Goal: Navigation & Orientation: Find specific page/section

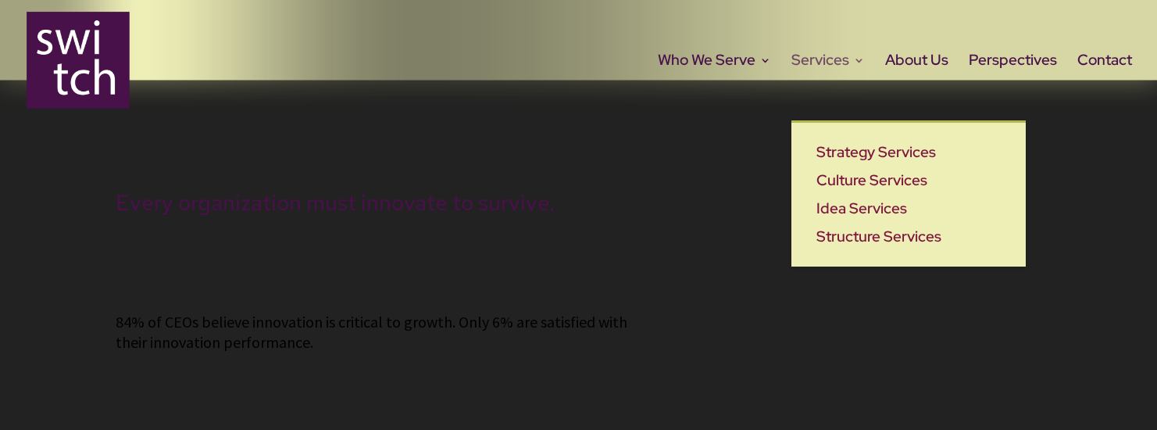
drag, startPoint x: 835, startPoint y: 59, endPoint x: 834, endPoint y: 75, distance: 16.4
click at [835, 59] on link "Services" at bounding box center [828, 88] width 73 height 66
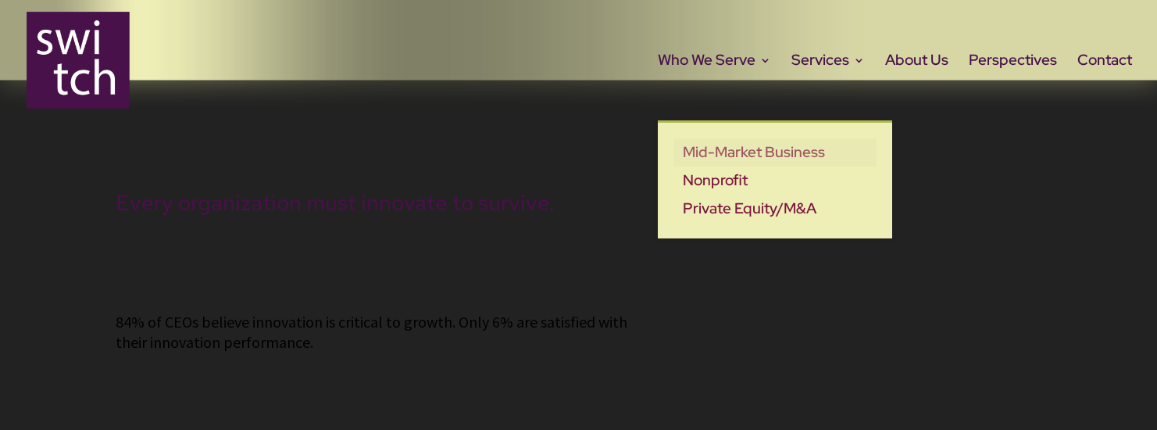
click at [717, 157] on link "Mid-Market Business" at bounding box center [775, 152] width 203 height 28
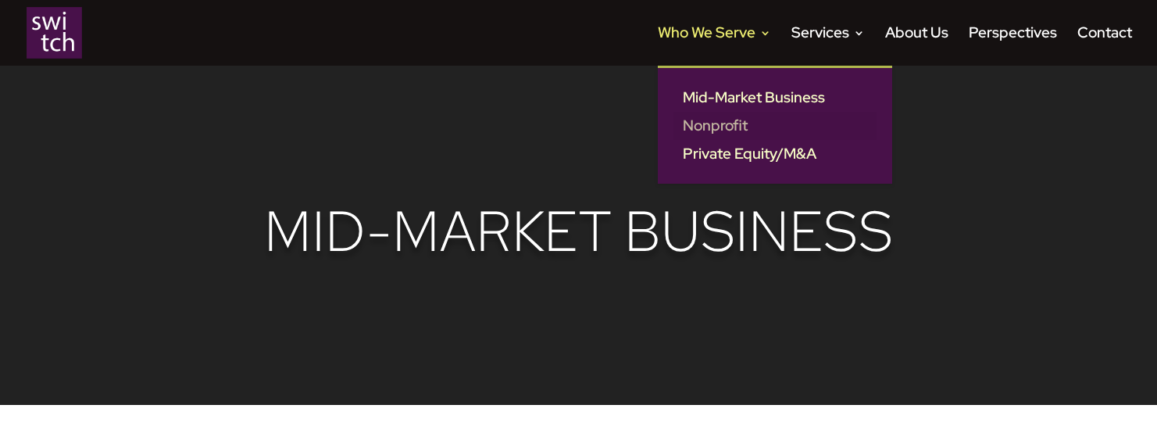
click at [740, 129] on link "Nonprofit" at bounding box center [775, 126] width 203 height 28
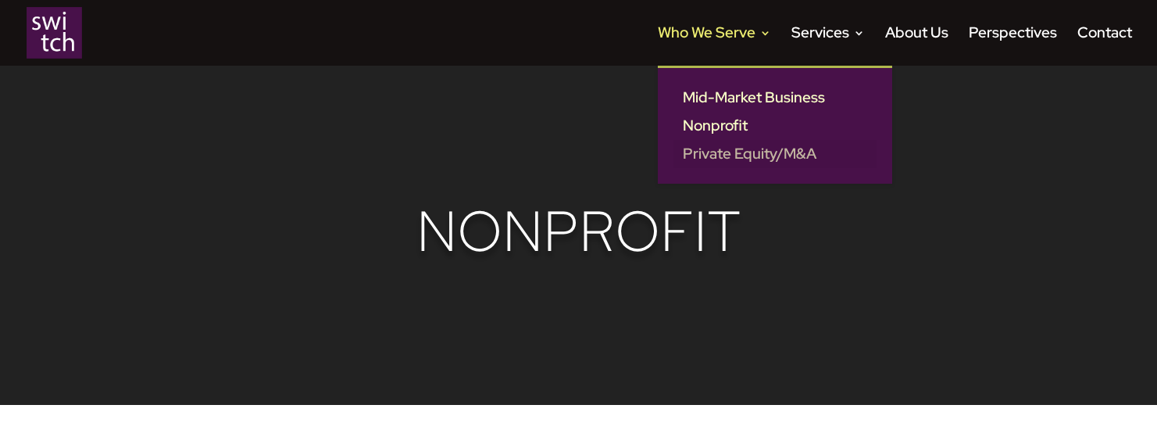
click at [726, 157] on link "Private Equity/M&A" at bounding box center [775, 154] width 203 height 28
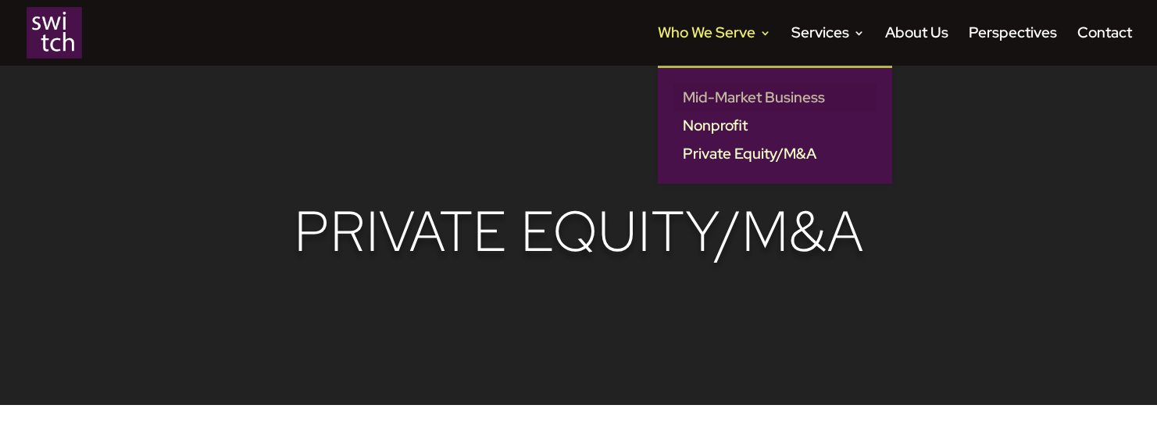
click at [753, 88] on link "Mid-Market Business" at bounding box center [775, 98] width 203 height 28
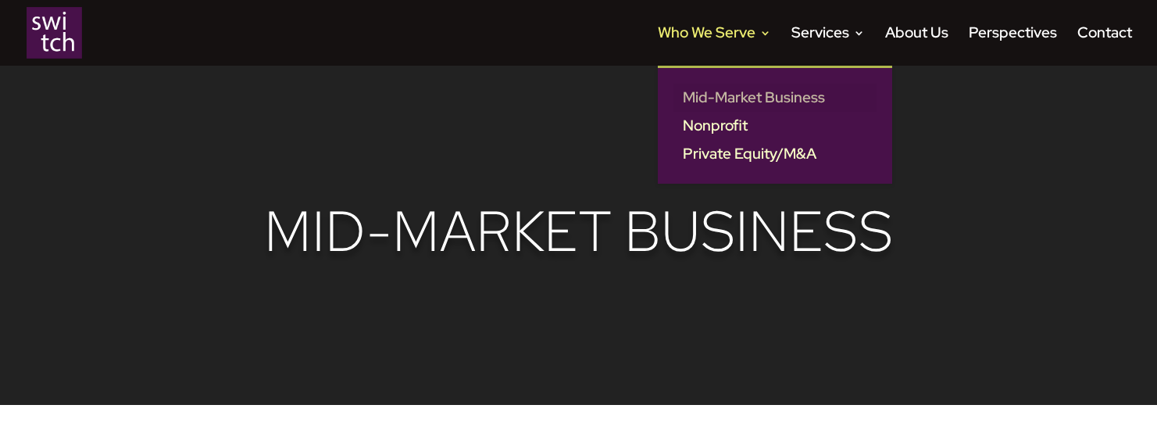
click at [716, 90] on link "Mid-Market Business" at bounding box center [775, 98] width 203 height 28
click at [703, 114] on link "Nonprofit" at bounding box center [775, 126] width 203 height 28
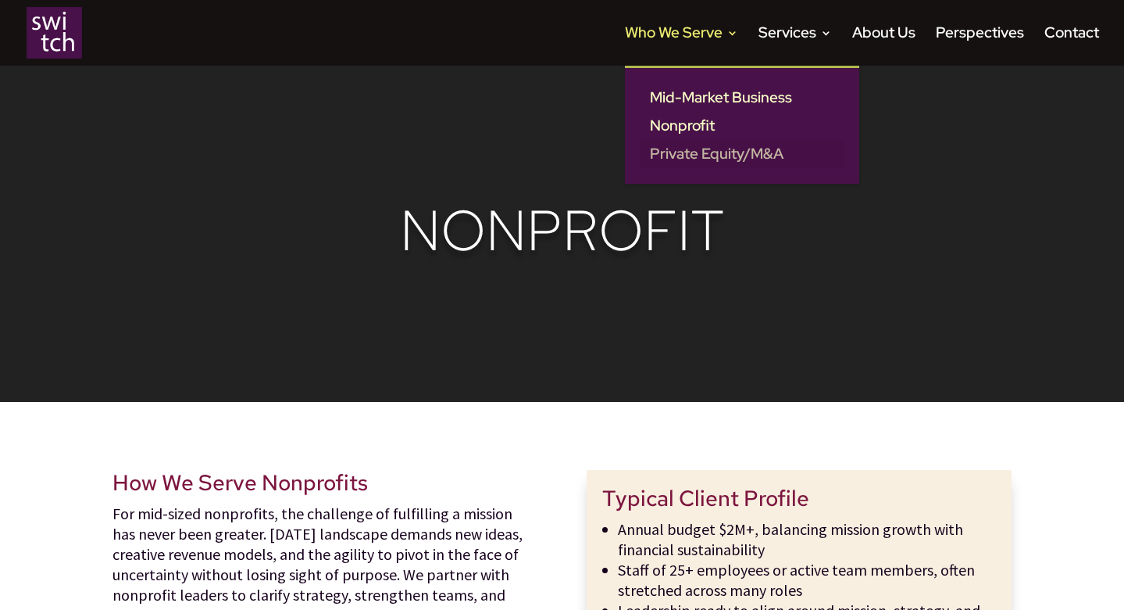
click at [673, 148] on link "Private Equity/M&A" at bounding box center [742, 154] width 203 height 28
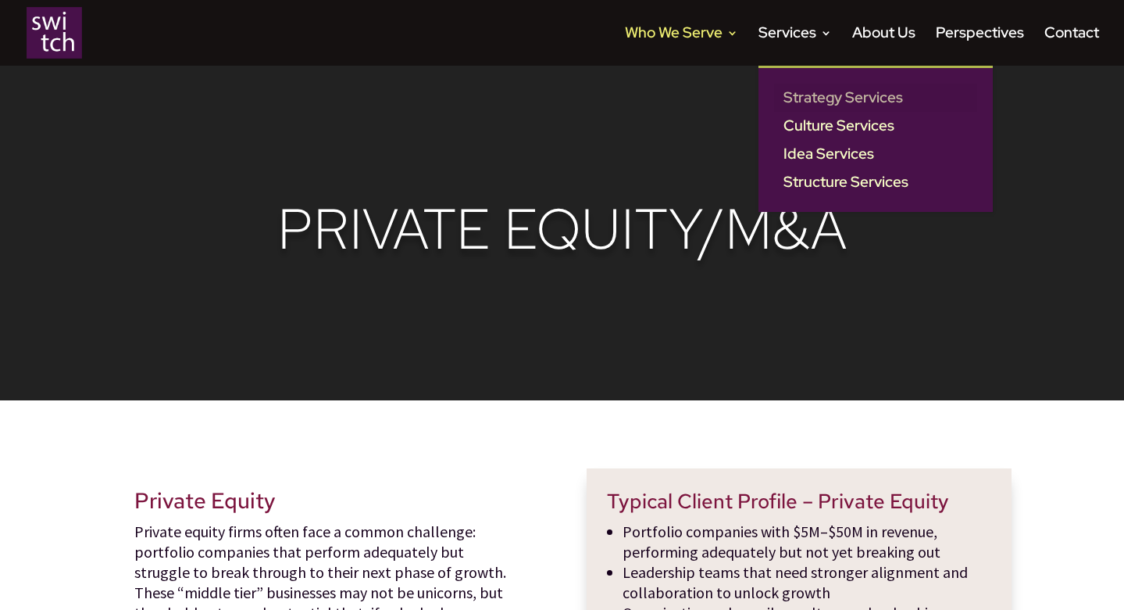
click at [797, 95] on link "Strategy Services" at bounding box center [875, 98] width 203 height 28
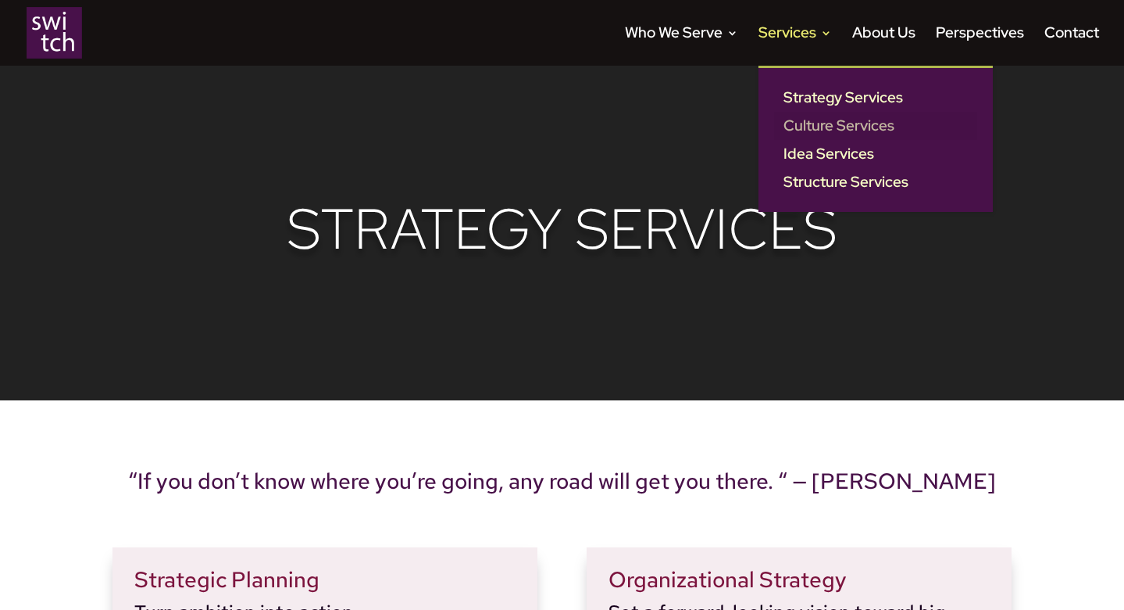
click at [820, 124] on link "Culture Services" at bounding box center [875, 126] width 203 height 28
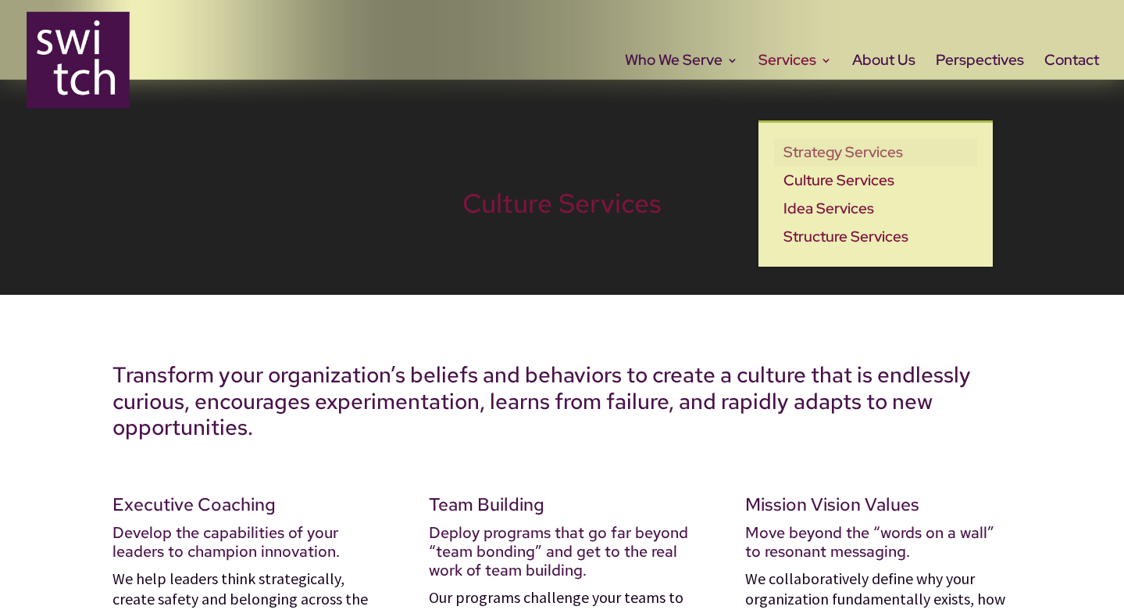
click at [790, 150] on link "Strategy Services" at bounding box center [875, 152] width 203 height 28
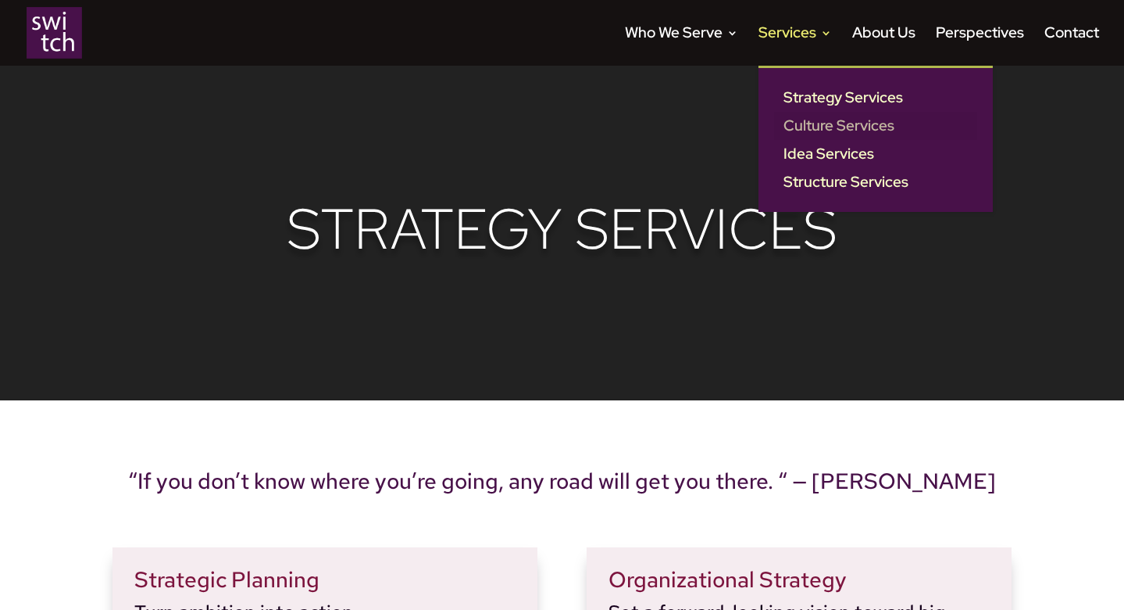
click at [809, 120] on link "Culture Services" at bounding box center [875, 126] width 203 height 28
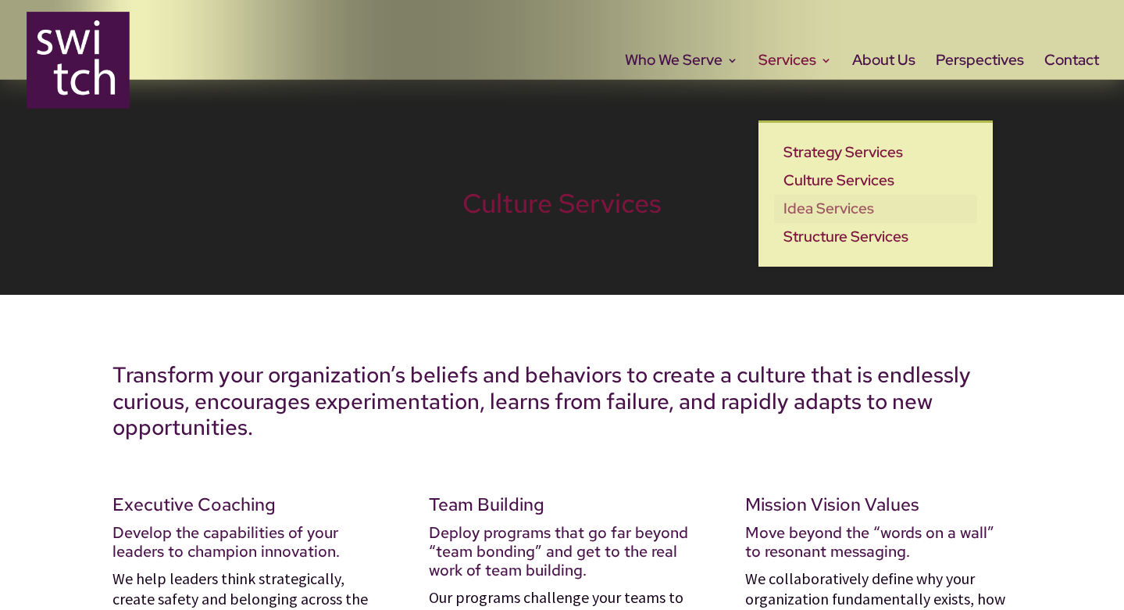
click at [815, 214] on link "Idea Services" at bounding box center [875, 209] width 203 height 28
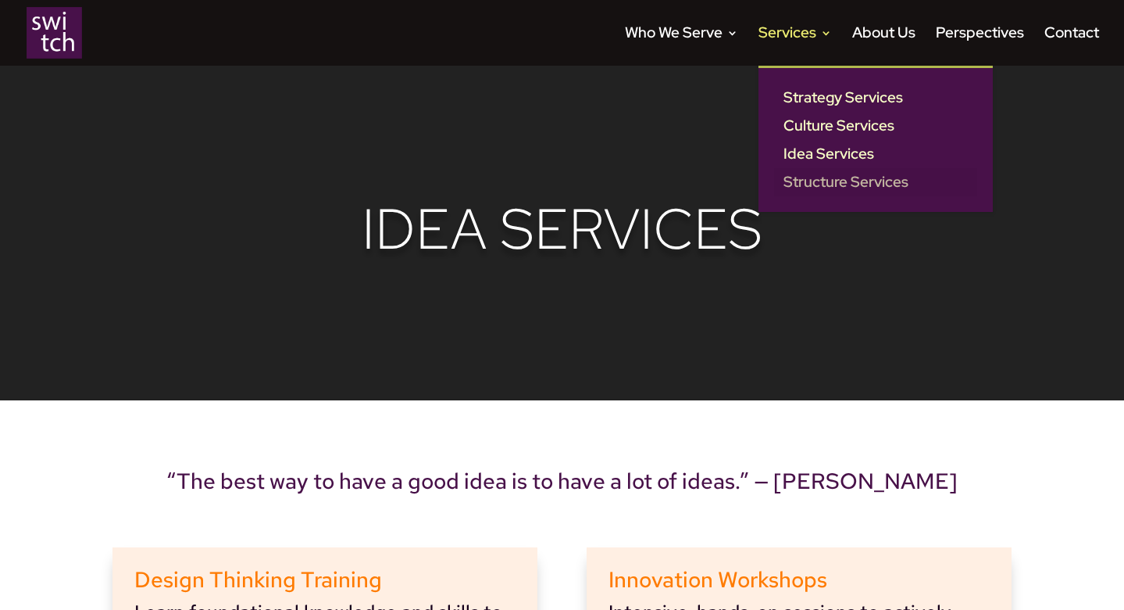
click at [821, 181] on link "Structure Services" at bounding box center [875, 182] width 203 height 28
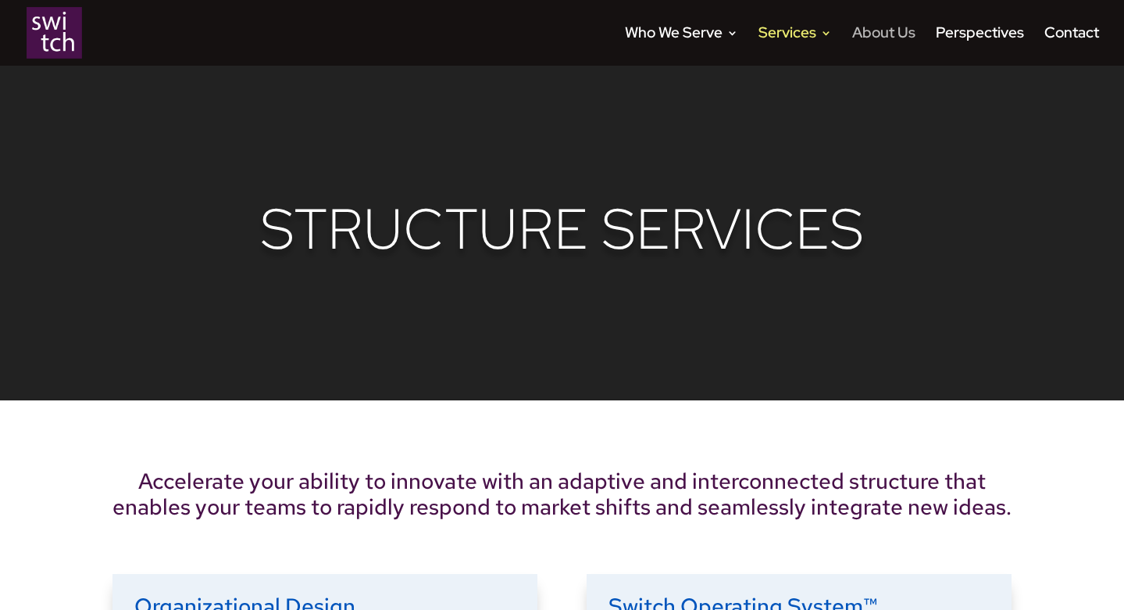
click at [892, 30] on link "About Us" at bounding box center [884, 46] width 63 height 38
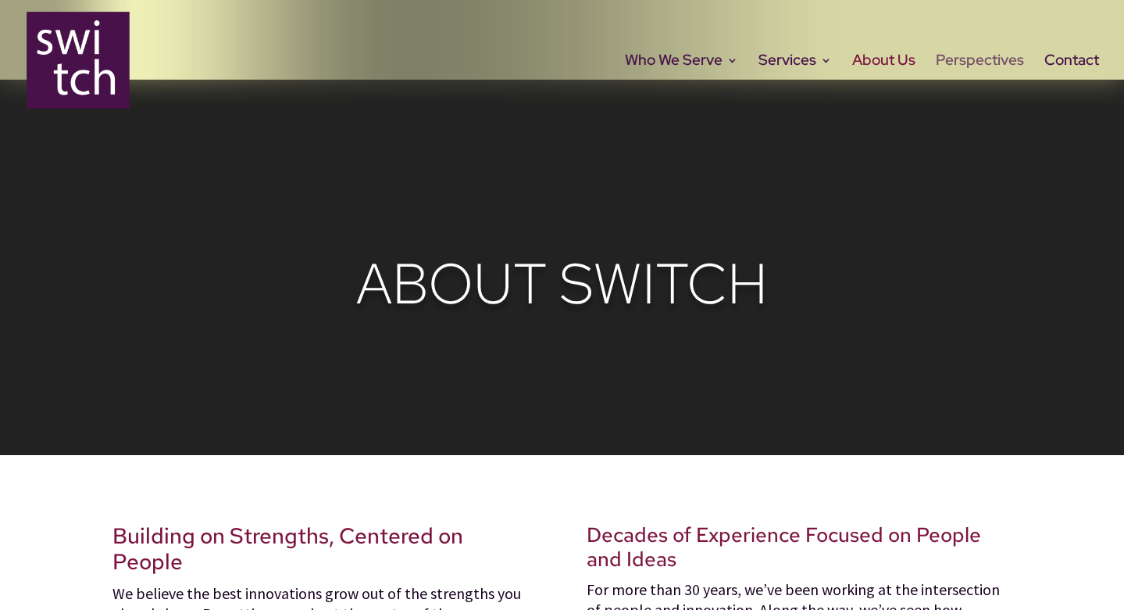
click at [984, 60] on link "Perspectives" at bounding box center [980, 88] width 88 height 66
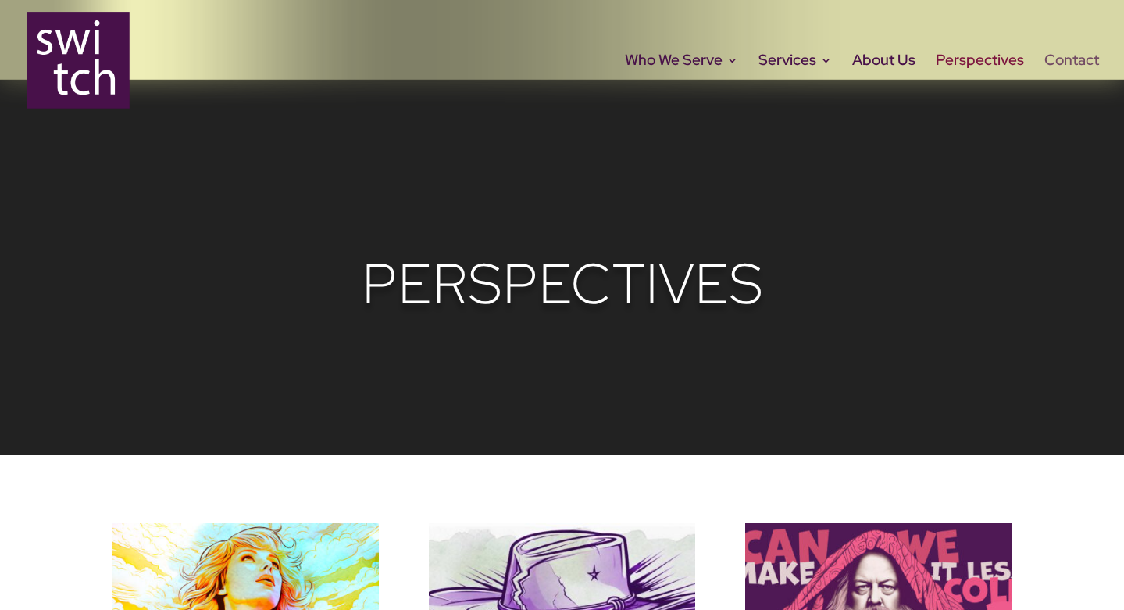
click at [1085, 66] on link "Contact" at bounding box center [1072, 88] width 55 height 66
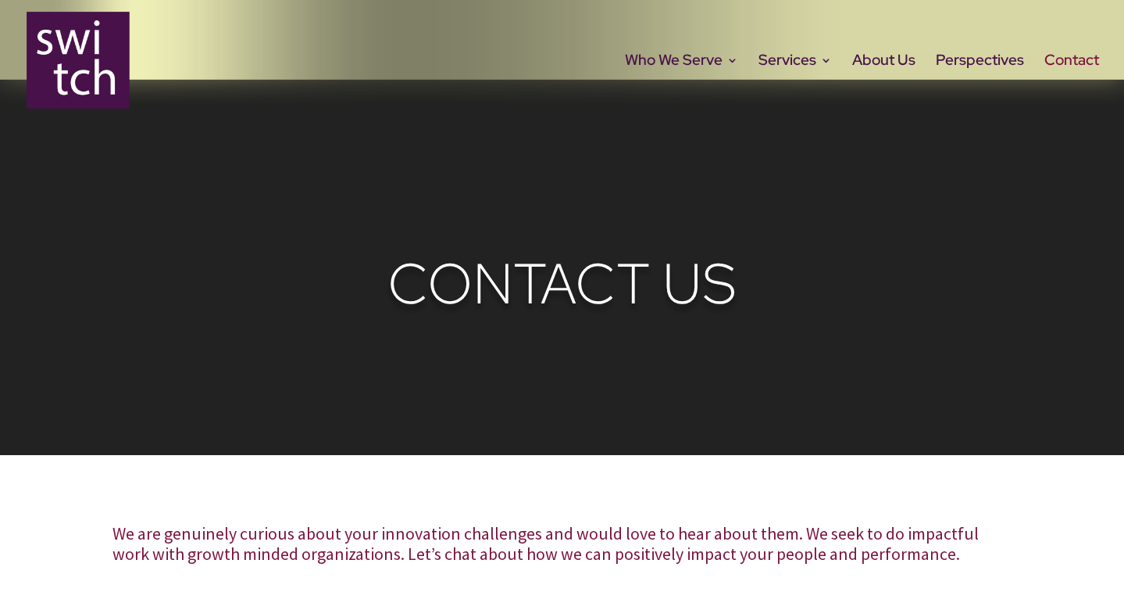
click at [132, 56] on div at bounding box center [562, 60] width 1124 height 120
click at [108, 57] on img at bounding box center [78, 60] width 103 height 96
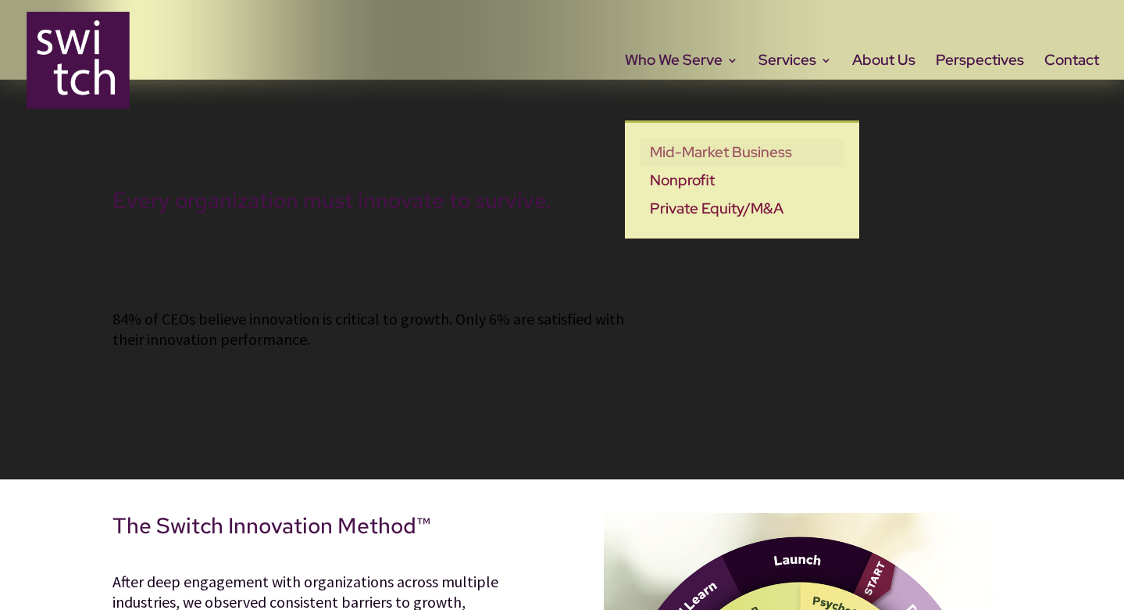
click at [691, 140] on link "Mid-Market Business" at bounding box center [742, 152] width 203 height 28
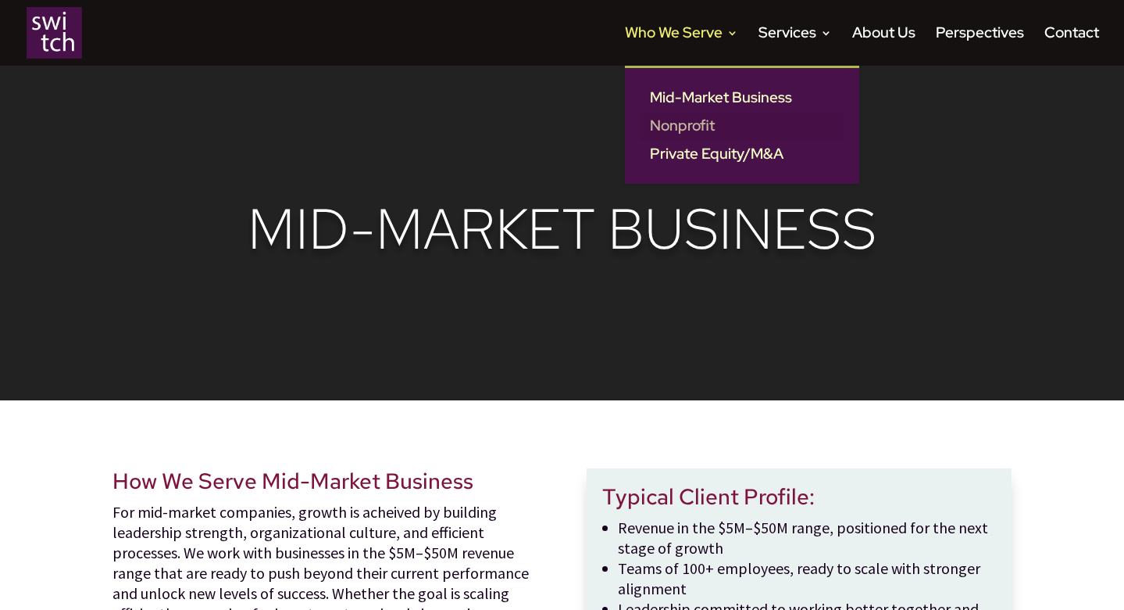
click at [688, 124] on link "Nonprofit" at bounding box center [742, 126] width 203 height 28
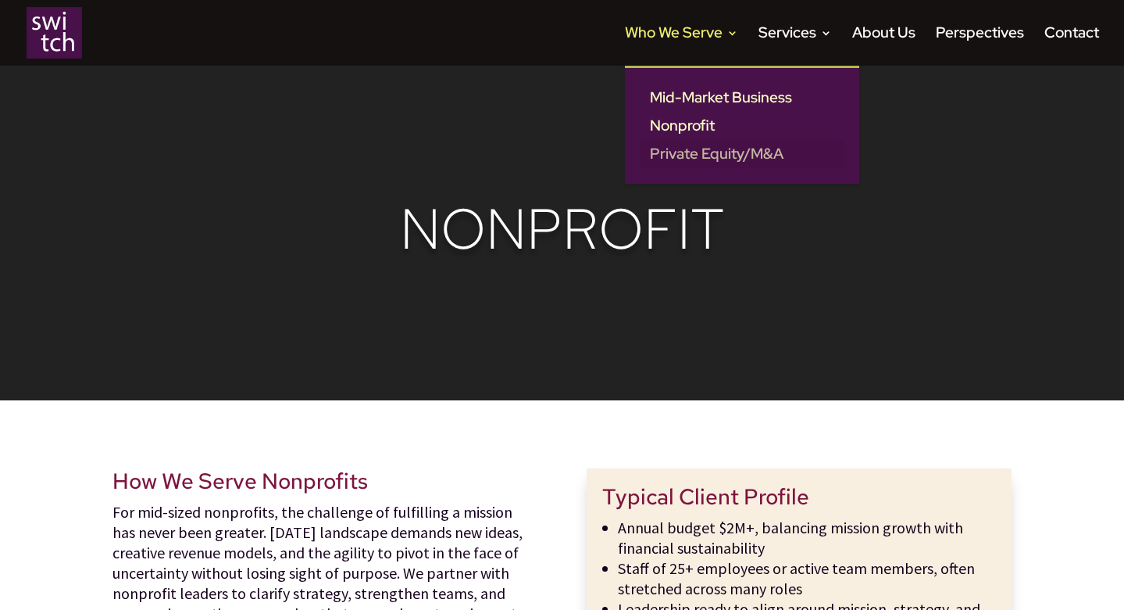
click at [689, 149] on link "Private Equity/M&A" at bounding box center [742, 154] width 203 height 28
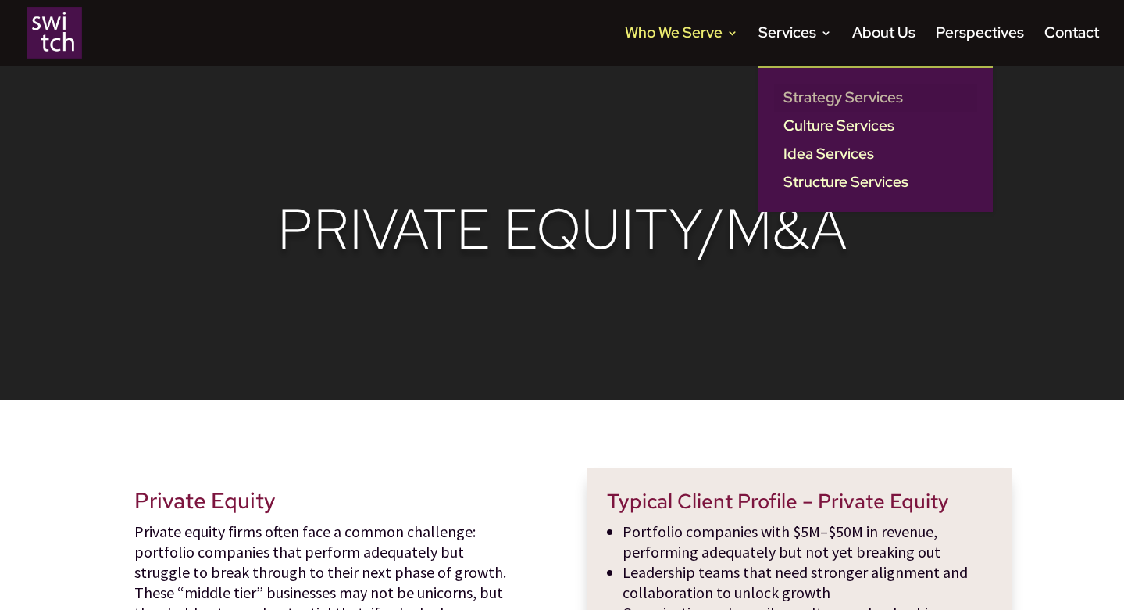
click at [803, 103] on link "Strategy Services" at bounding box center [875, 98] width 203 height 28
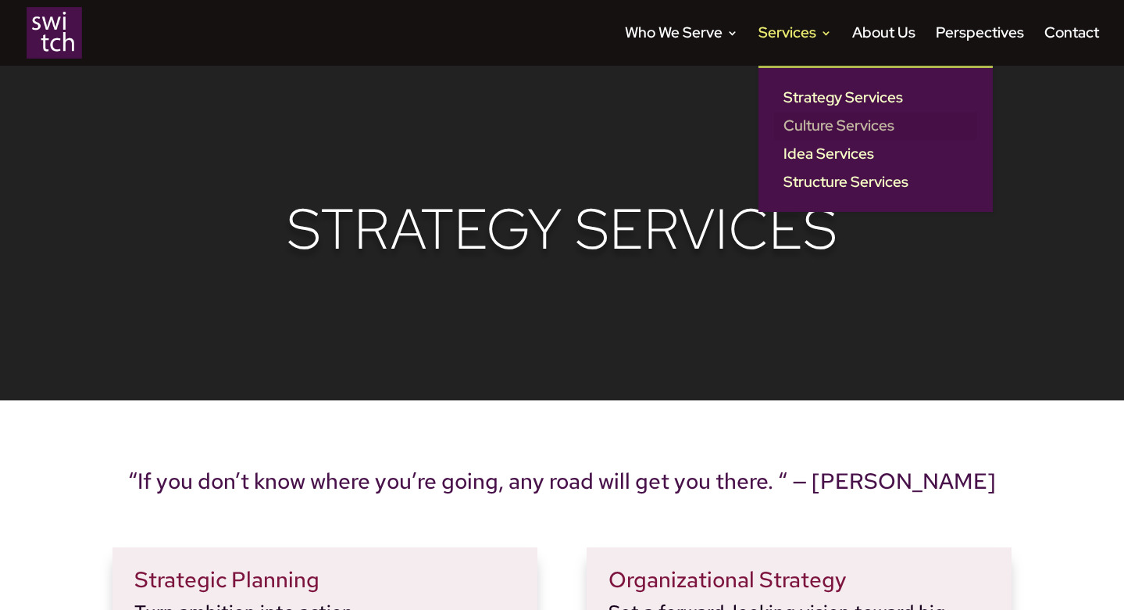
click at [786, 135] on link "Culture Services" at bounding box center [875, 126] width 203 height 28
